Goal: Task Accomplishment & Management: Complete application form

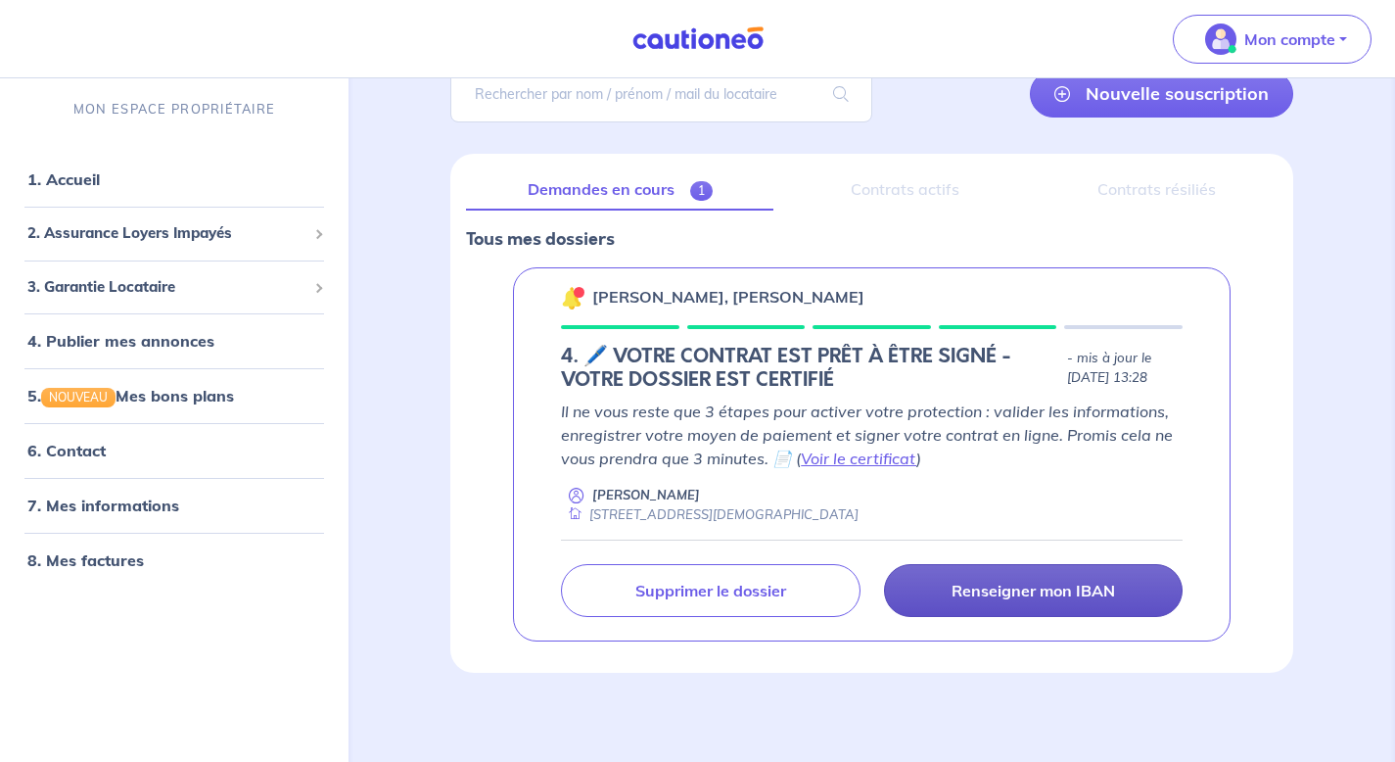
click at [941, 593] on link "Renseigner mon IBAN" at bounding box center [1033, 590] width 299 height 53
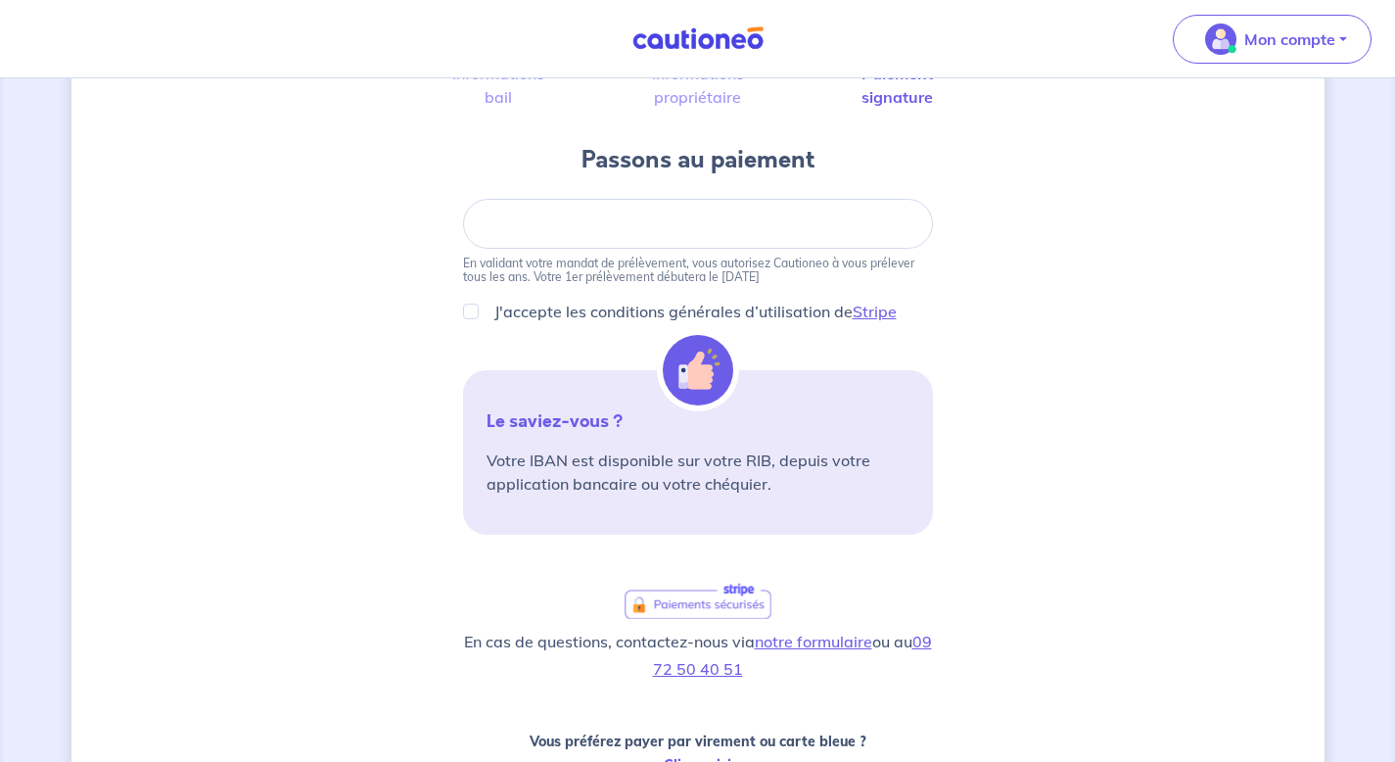
scroll to position [345, 0]
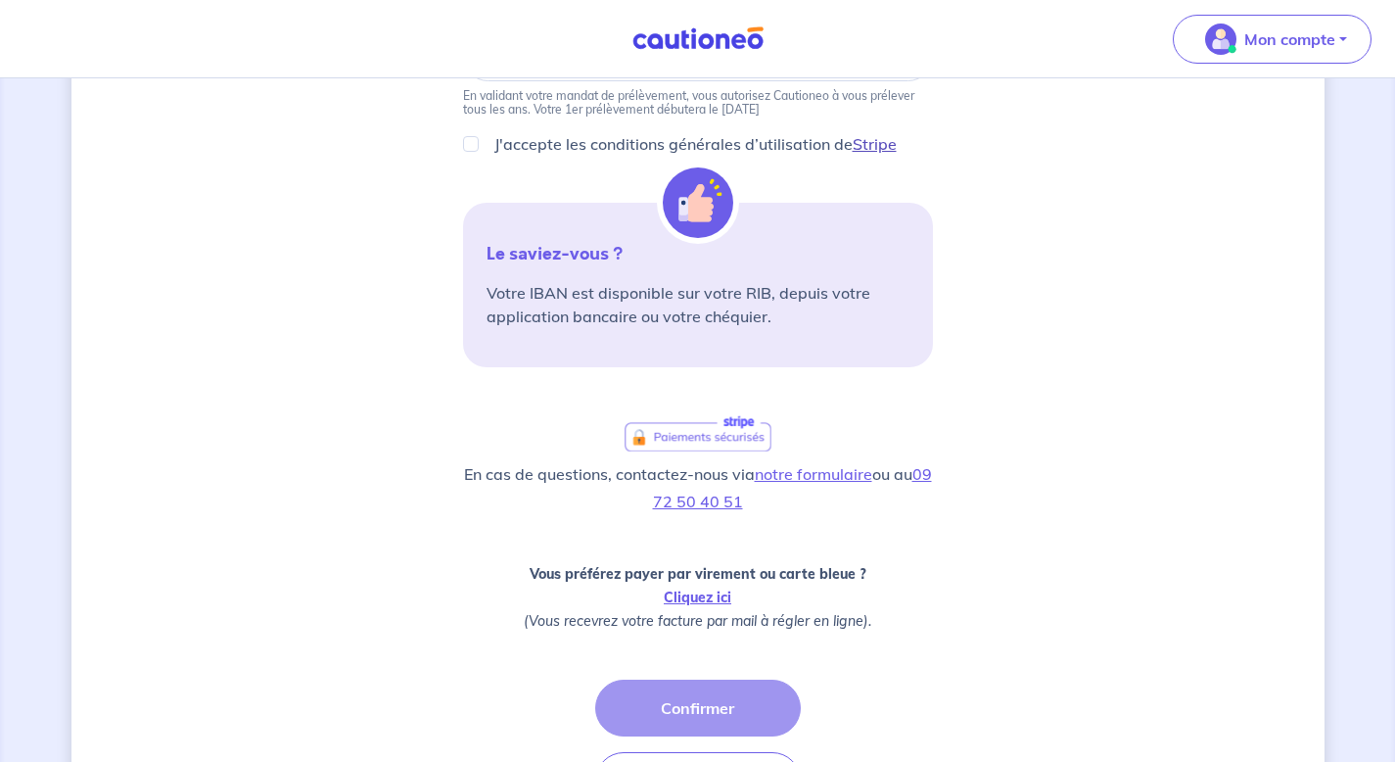
click at [868, 146] on link "Stripe" at bounding box center [875, 144] width 44 height 20
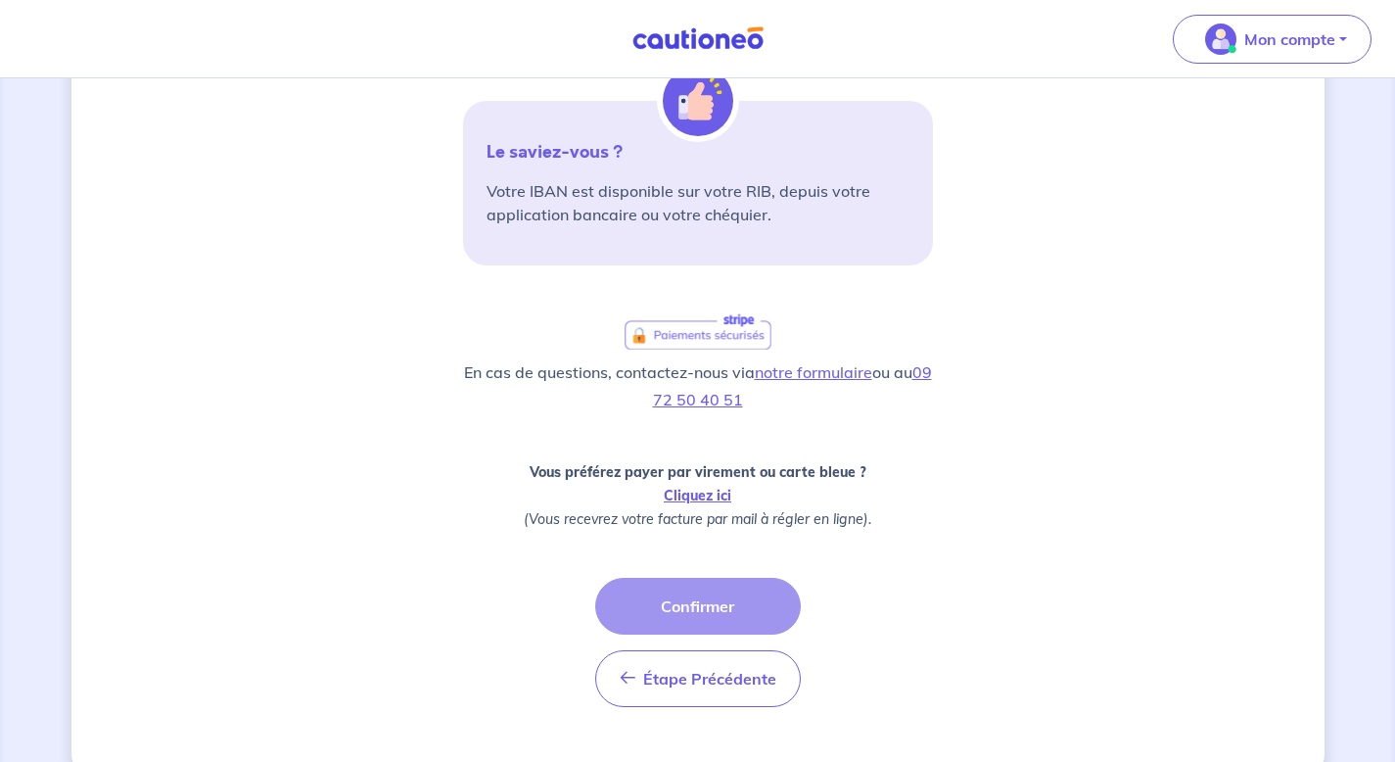
scroll to position [486, 0]
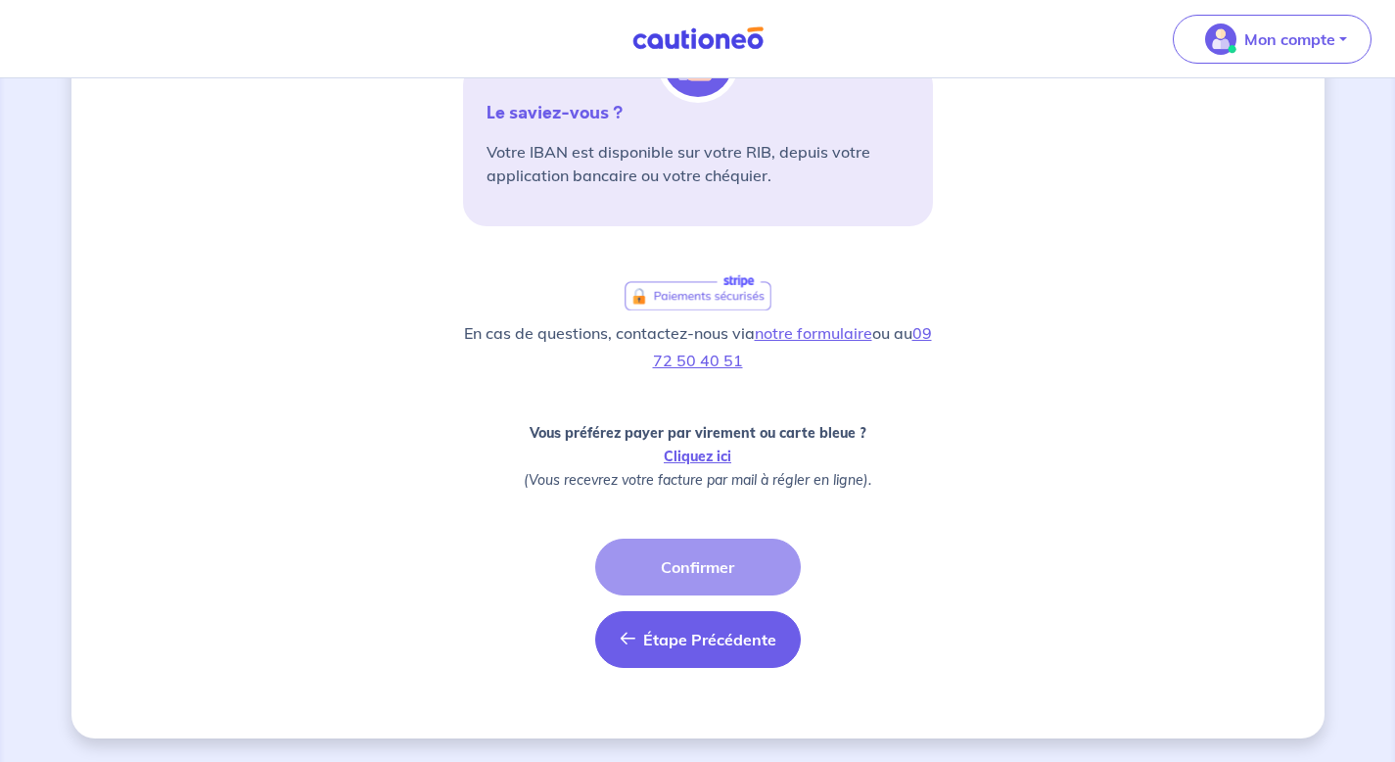
click at [671, 634] on span "Étape Précédente" at bounding box center [709, 639] width 133 height 20
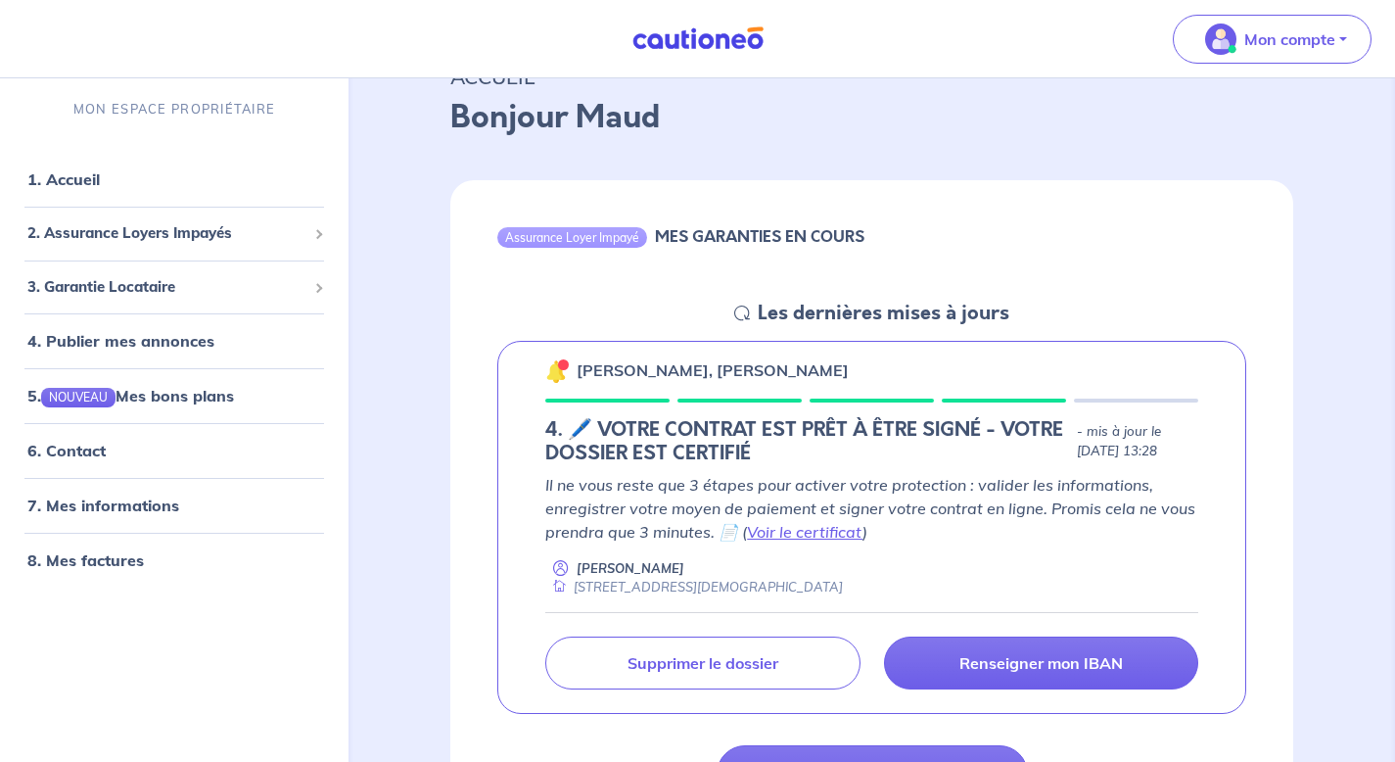
scroll to position [92, 0]
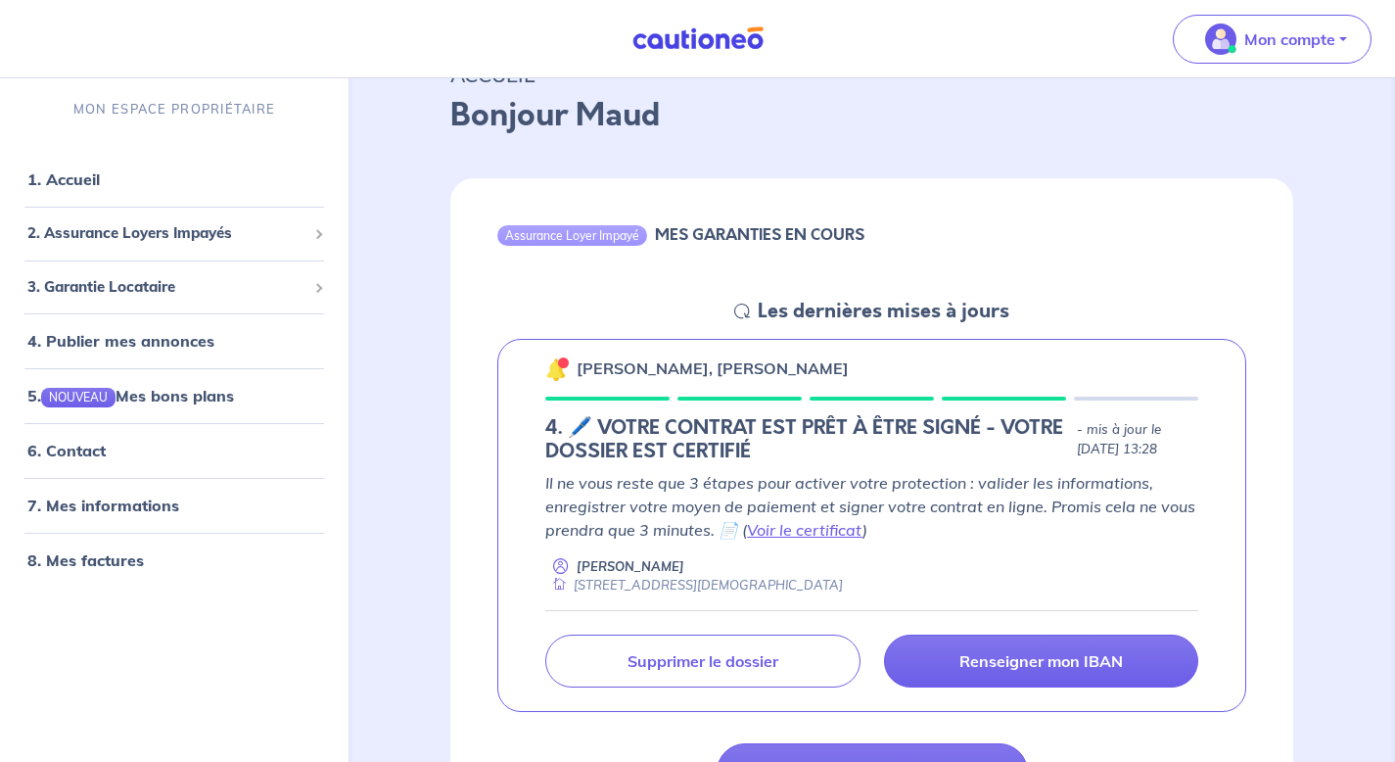
click at [741, 308] on icon at bounding box center [742, 311] width 16 height 16
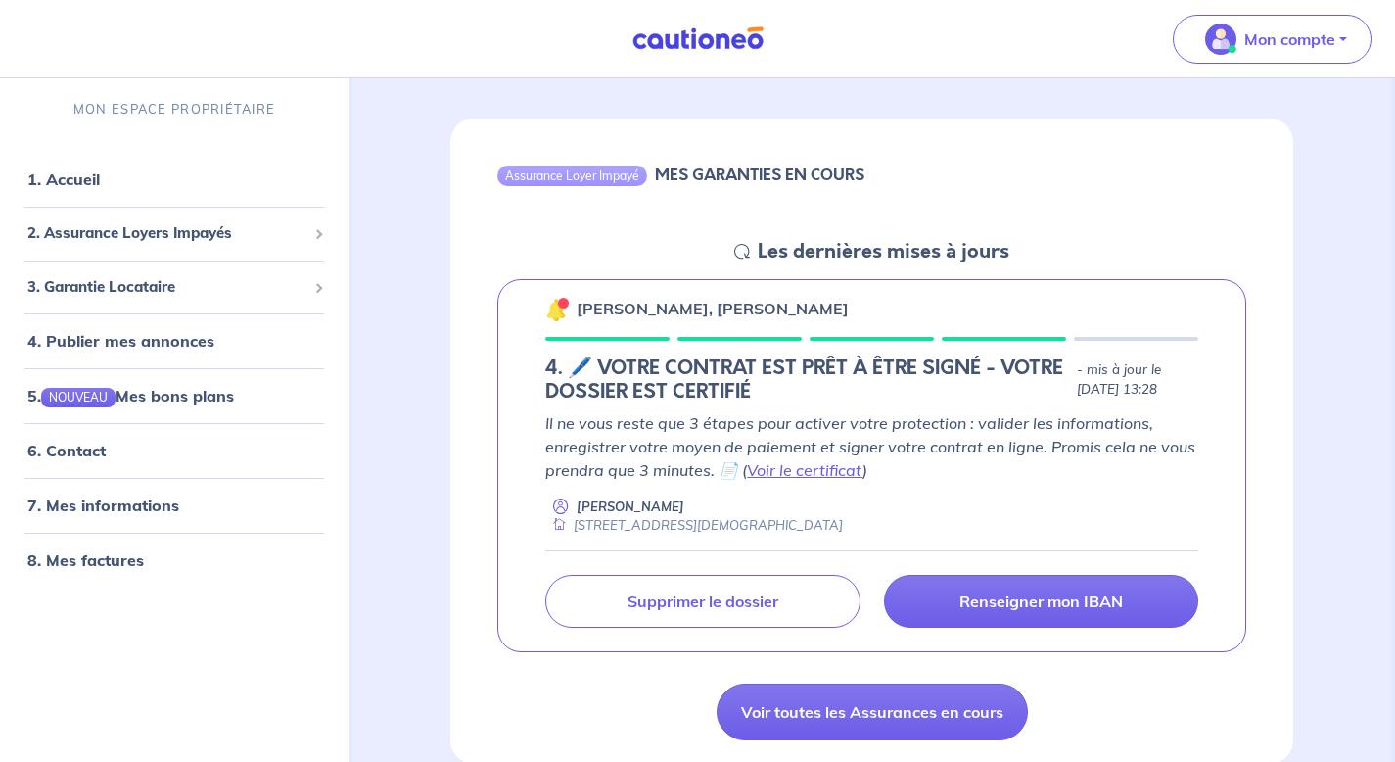
scroll to position [252, 0]
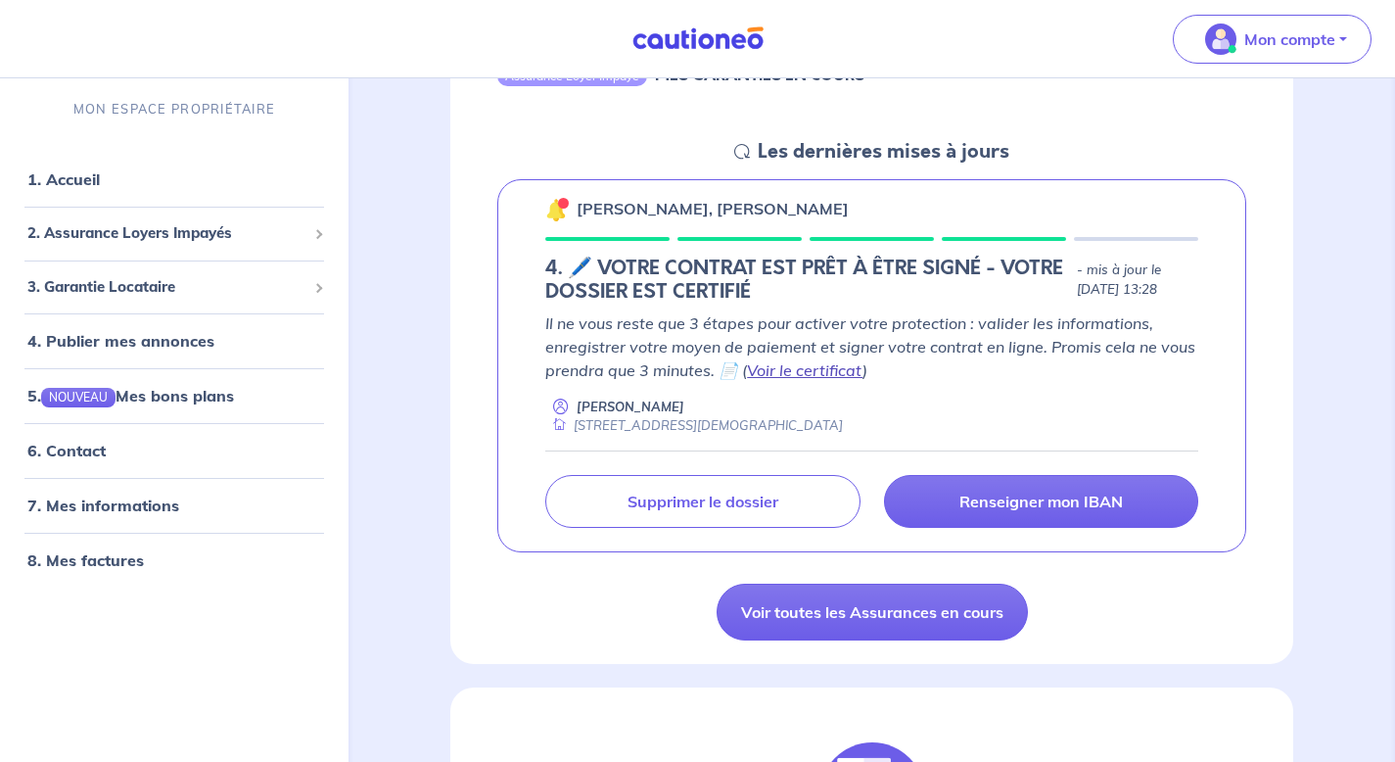
click at [793, 371] on link "Voir le certificat" at bounding box center [805, 370] width 116 height 20
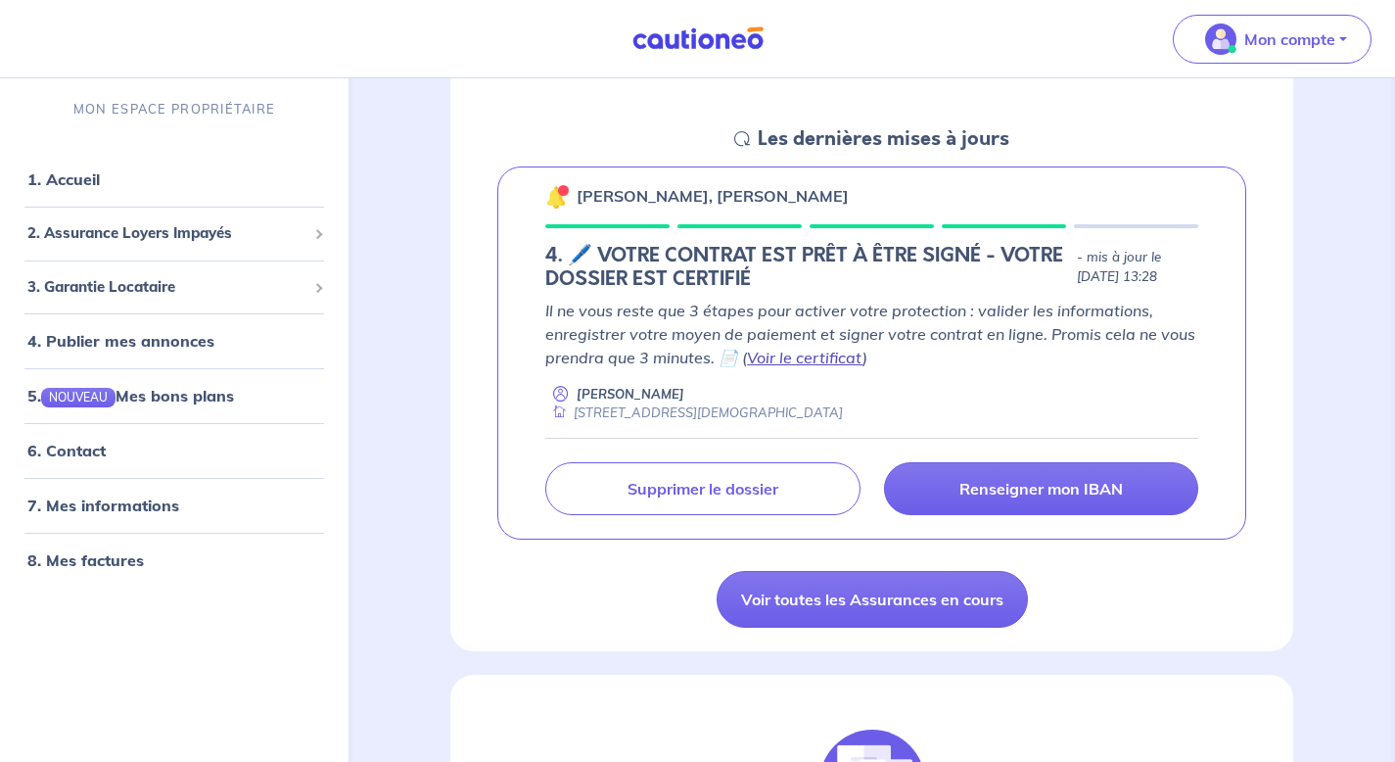
scroll to position [262, 0]
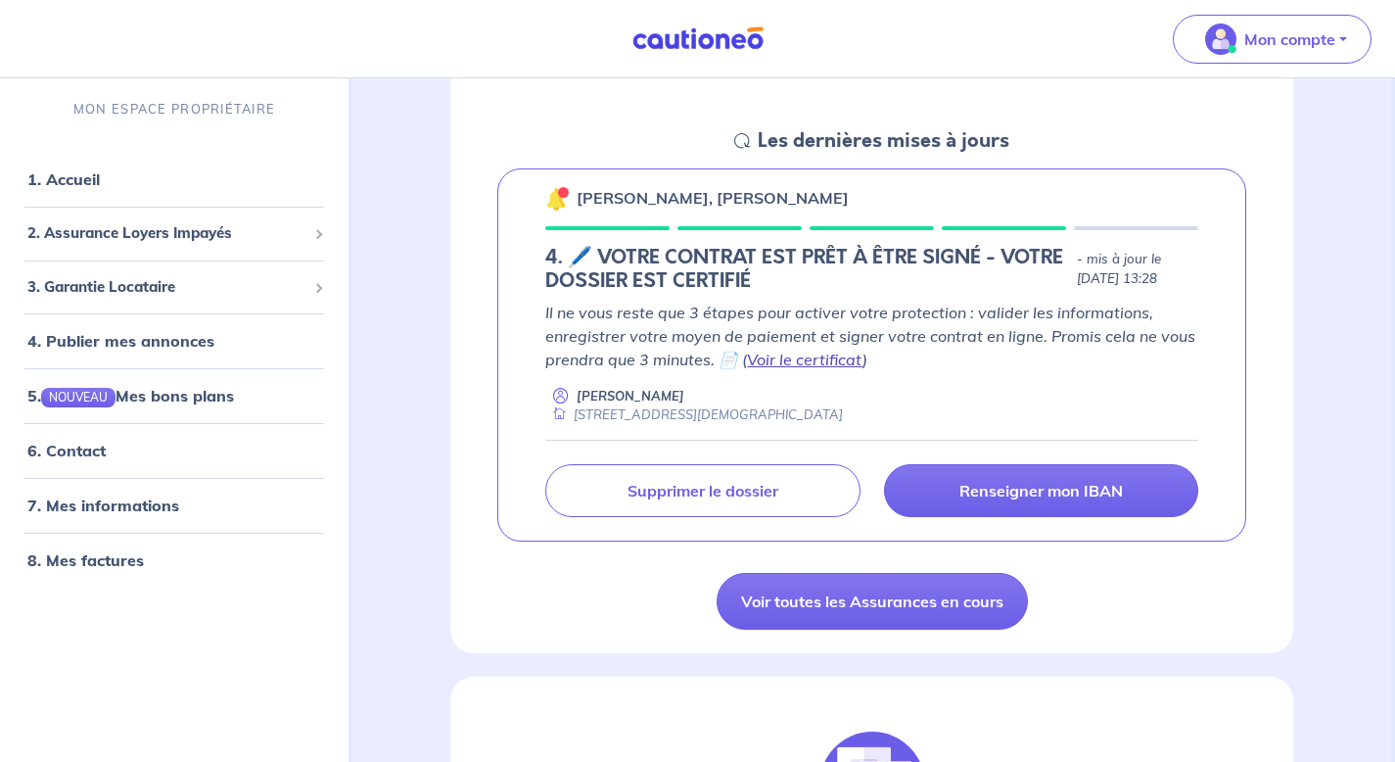
click at [773, 363] on link "Voir le certificat" at bounding box center [805, 359] width 116 height 20
click at [768, 359] on link "Voir le certificat" at bounding box center [805, 359] width 116 height 20
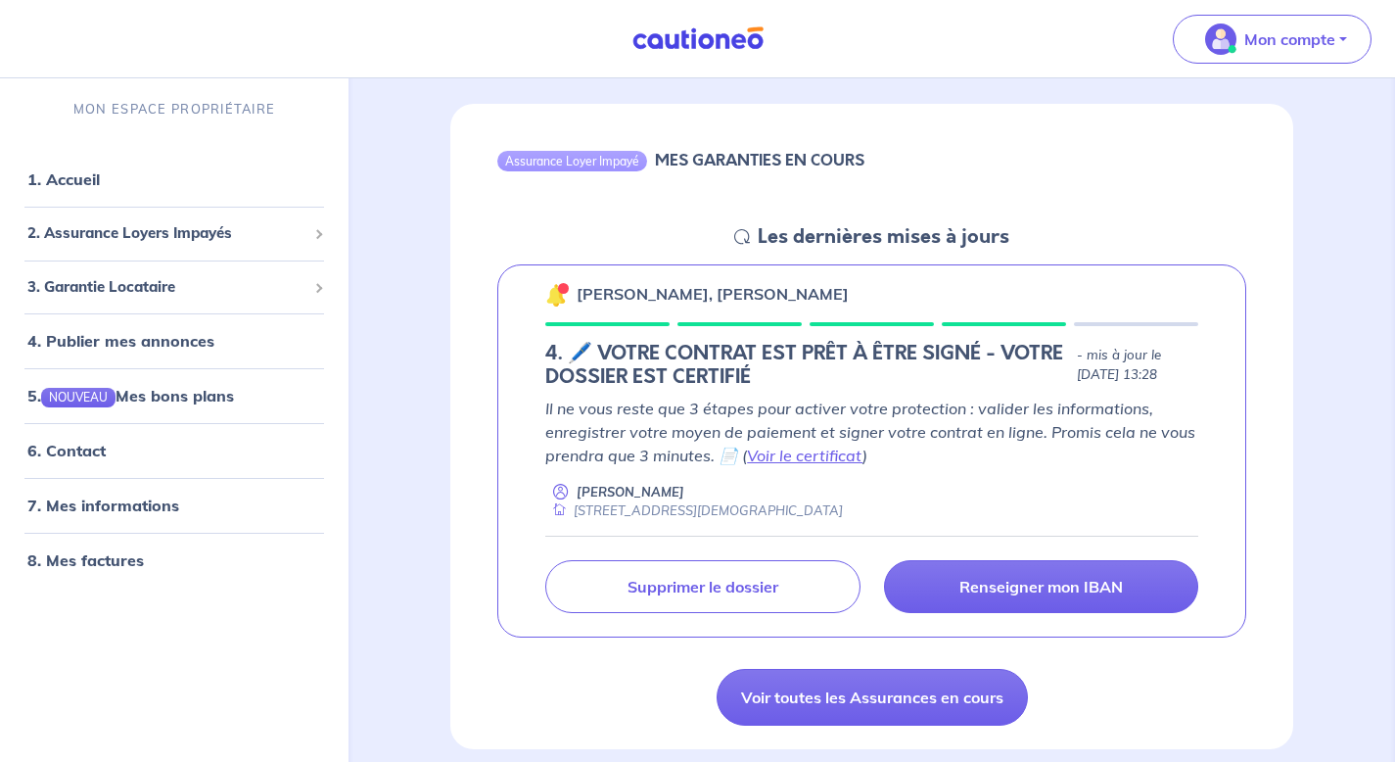
scroll to position [169, 0]
